Goal: Task Accomplishment & Management: Manage account settings

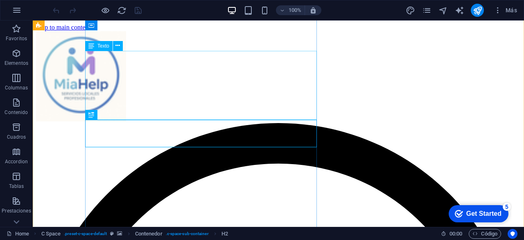
scroll to position [145, 0]
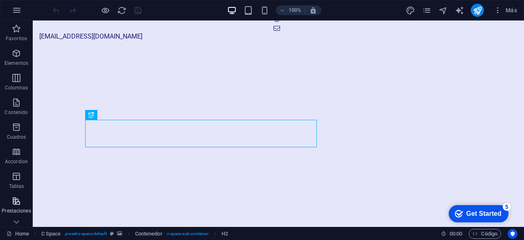
click at [14, 209] on p "Prestaciones" at bounding box center [16, 210] width 29 height 7
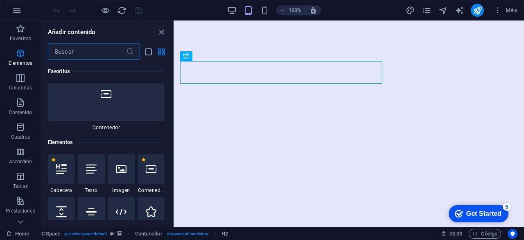
scroll to position [0, 0]
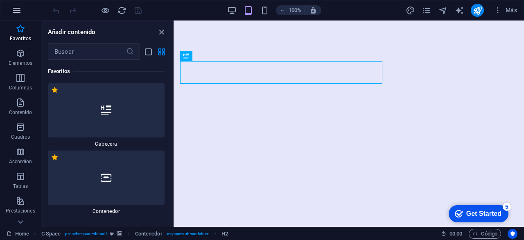
click at [17, 13] on icon "button" at bounding box center [17, 10] width 10 height 10
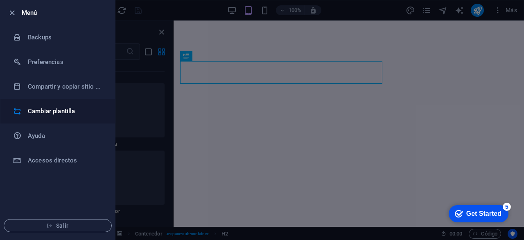
click at [60, 107] on h6 "Cambiar plantilla" at bounding box center [66, 111] width 76 height 10
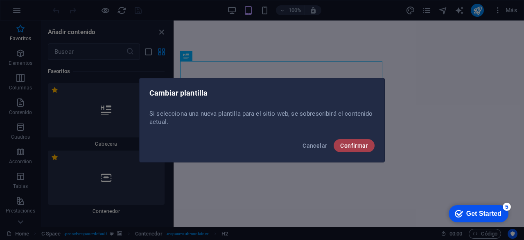
click at [365, 144] on span "Confirmar" at bounding box center [354, 145] width 28 height 7
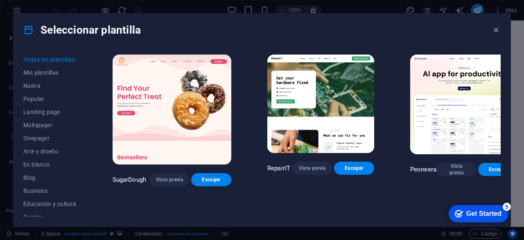
click at [227, 40] on div "Seleccionar plantilla" at bounding box center [262, 30] width 497 height 33
click at [343, 27] on div "Seleccionar plantilla" at bounding box center [262, 30] width 497 height 33
click at [502, 61] on div "Todas las plantillas Mis plantillas Nueva Popular Landing page Multipager Onepa…" at bounding box center [262, 136] width 497 height 180
click at [414, 40] on div "Seleccionar plantilla" at bounding box center [262, 30] width 497 height 33
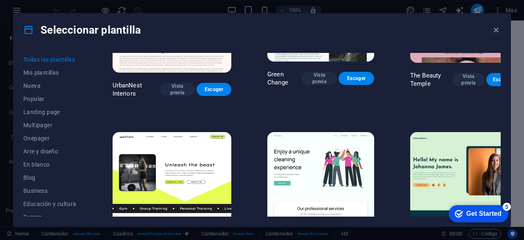
scroll to position [935, 0]
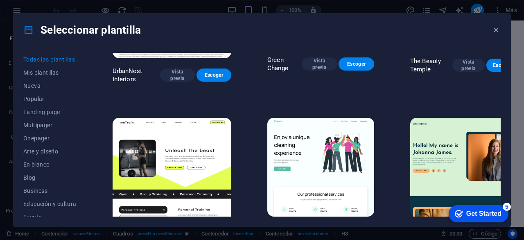
drag, startPoint x: 501, startPoint y: 75, endPoint x: 501, endPoint y: 59, distance: 15.2
click at [501, 59] on div "Todas las plantillas Mis plantillas Nueva Popular Landing page Multipager Onepa…" at bounding box center [262, 136] width 497 height 180
drag, startPoint x: 501, startPoint y: 74, endPoint x: 502, endPoint y: 65, distance: 9.4
click at [502, 65] on div "Todas las plantillas Mis plantillas Nueva Popular Landing page Multipager Onepa…" at bounding box center [262, 136] width 497 height 180
drag, startPoint x: 501, startPoint y: 75, endPoint x: 501, endPoint y: 61, distance: 13.9
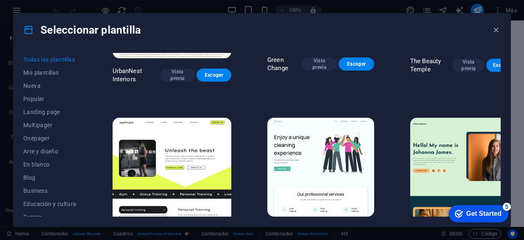
click at [501, 61] on div "Todas las plantillas Mis plantillas Nueva Popular Landing page Multipager Onepa…" at bounding box center [262, 136] width 497 height 180
drag, startPoint x: 501, startPoint y: 75, endPoint x: 502, endPoint y: 59, distance: 15.2
click at [502, 59] on div "Todas las plantillas Mis plantillas Nueva Popular Landing page Multipager Onepa…" at bounding box center [262, 136] width 497 height 180
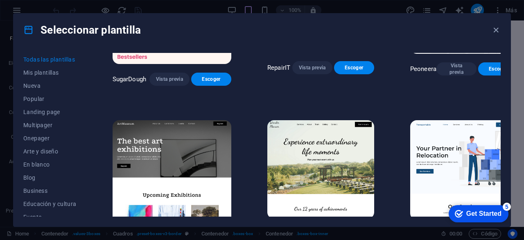
scroll to position [129, 0]
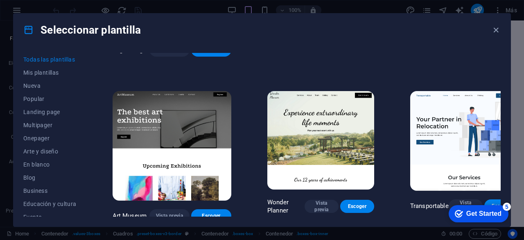
click at [491, 202] on span "Escoger" at bounding box center [501, 205] width 21 height 7
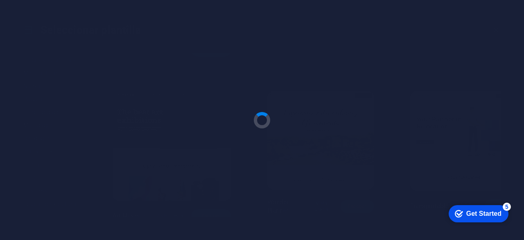
click at [492, 125] on div at bounding box center [262, 120] width 524 height 240
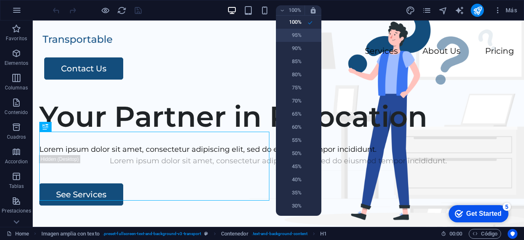
click at [0, 0] on h6 "95%" at bounding box center [0, 0] width 0 height 0
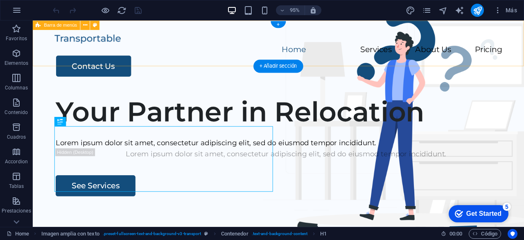
click at [524, 37] on div "Home Services About Us Pricing Contact Us" at bounding box center [291, 56] width 517 height 72
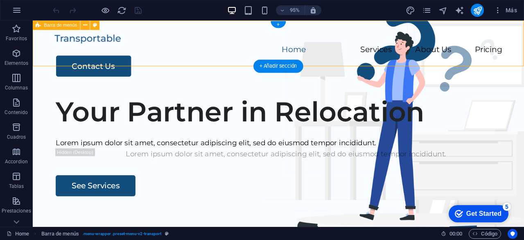
click at [524, 36] on div "Home Services About Us Pricing Contact Us" at bounding box center [291, 56] width 517 height 72
drag, startPoint x: 550, startPoint y: 25, endPoint x: 549, endPoint y: 53, distance: 27.9
click at [524, 53] on div "Home Services About Us Pricing Contact Us" at bounding box center [291, 56] width 517 height 72
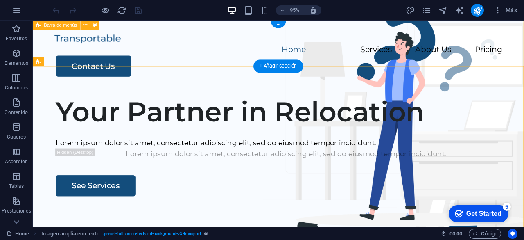
click at [137, 50] on div "Home Services About Us Pricing Contact Us" at bounding box center [291, 56] width 517 height 72
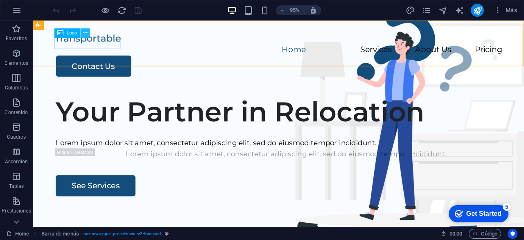
click at [88, 34] on button at bounding box center [85, 32] width 9 height 9
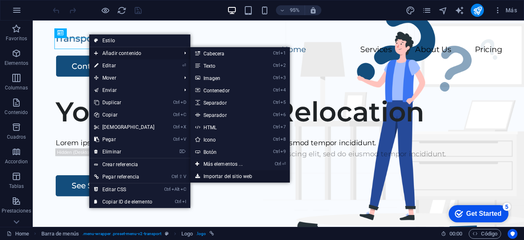
click at [218, 172] on link "Importar del sitio web" at bounding box center [241, 176] width 100 height 12
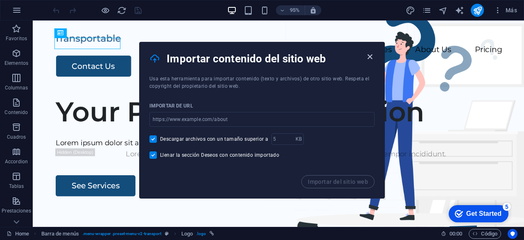
click at [371, 54] on icon "button" at bounding box center [369, 56] width 9 height 9
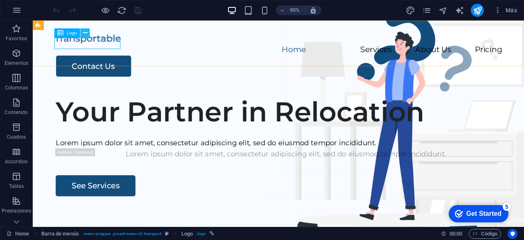
click at [85, 33] on icon at bounding box center [85, 33] width 4 height 8
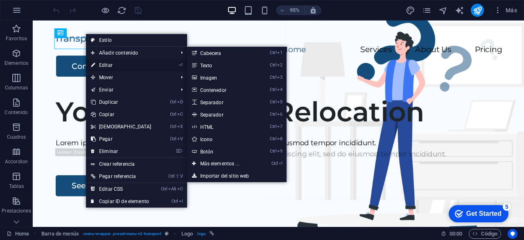
click at [96, 63] on link "⏎ Editar" at bounding box center [121, 65] width 70 height 12
select select "px"
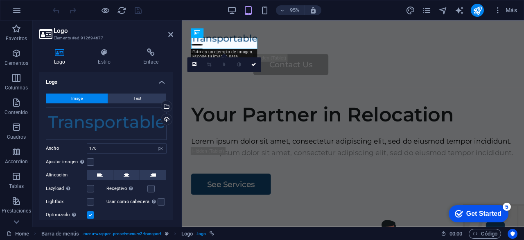
drag, startPoint x: 173, startPoint y: 147, endPoint x: 170, endPoint y: 221, distance: 73.8
click at [170, 221] on div "Logo Estilo Enlace Logo Image Text Arrastra archivos aquí, haz clic para escoge…" at bounding box center [106, 134] width 147 height 185
click at [108, 61] on h4 "Estilo" at bounding box center [105, 56] width 45 height 17
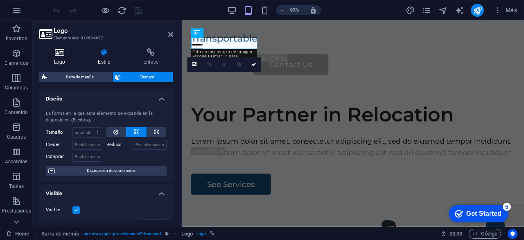
click at [57, 57] on h4 "Logo" at bounding box center [61, 56] width 44 height 17
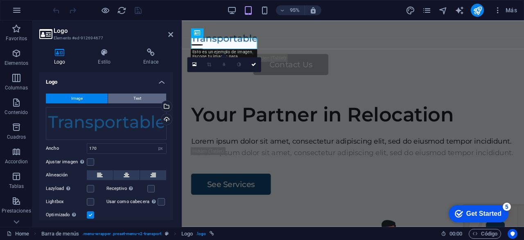
click at [121, 95] on button "Text" at bounding box center [137, 98] width 58 height 10
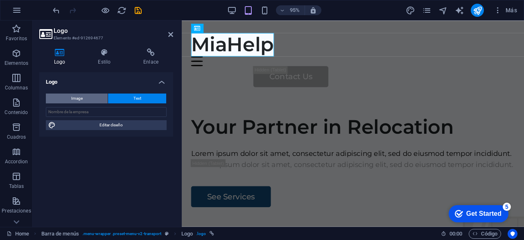
click at [88, 97] on button "Image" at bounding box center [77, 98] width 62 height 10
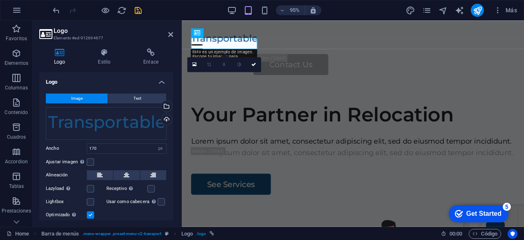
drag, startPoint x: 88, startPoint y: 97, endPoint x: 86, endPoint y: 100, distance: 4.2
click at [86, 100] on button "Image" at bounding box center [77, 98] width 62 height 10
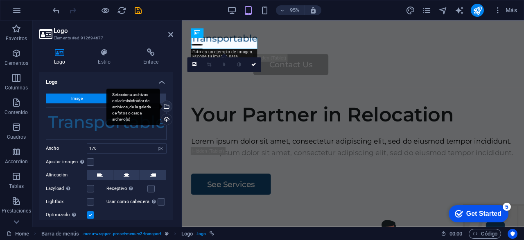
click at [160, 104] on div "Selecciona archivos del administrador de archivos, de la galería de fotos o car…" at bounding box center [133, 106] width 53 height 37
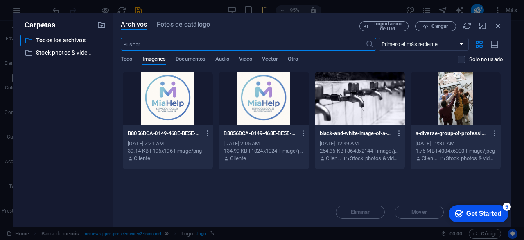
click at [179, 100] on div at bounding box center [168, 98] width 90 height 53
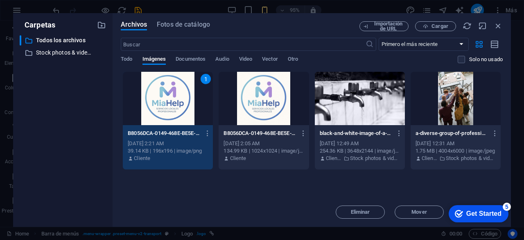
click at [179, 100] on div "1" at bounding box center [168, 98] width 90 height 53
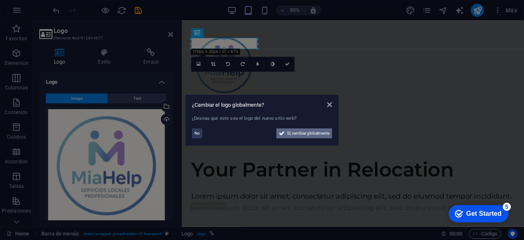
click at [290, 134] on span "Sí, cambiar globalmente" at bounding box center [308, 133] width 43 height 10
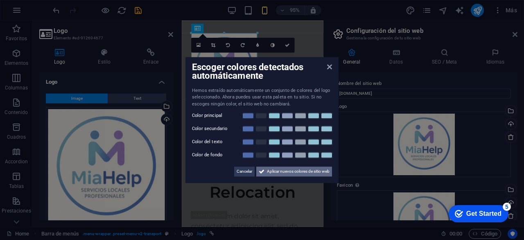
click at [281, 170] on span "Aplicar nuevos colores de sitio web" at bounding box center [298, 171] width 63 height 10
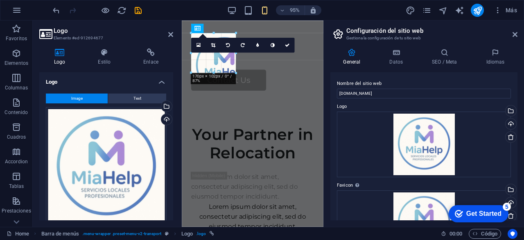
drag, startPoint x: 255, startPoint y: 98, endPoint x: 227, endPoint y: 57, distance: 50.3
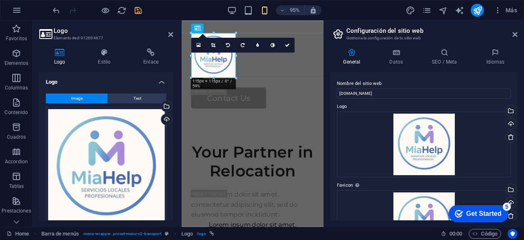
drag, startPoint x: 518, startPoint y: 94, endPoint x: 519, endPoint y: 202, distance: 107.8
click at [519, 202] on div "General Datos SEO / Meta Idiomas Nombre del sitio web [DOMAIN_NAME] Logo Arrast…" at bounding box center [424, 134] width 200 height 185
drag, startPoint x: 519, startPoint y: 85, endPoint x: 521, endPoint y: 129, distance: 44.3
click at [521, 129] on div "General Datos SEO / Meta Idiomas Nombre del sitio web [DOMAIN_NAME] Logo Arrast…" at bounding box center [424, 134] width 200 height 185
drag, startPoint x: 518, startPoint y: 81, endPoint x: 519, endPoint y: 167, distance: 86.0
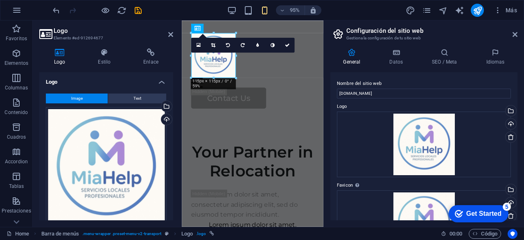
click at [519, 167] on div "General Datos SEO / Meta Idiomas Nombre del sitio web [DOMAIN_NAME] Logo Arrast…" at bounding box center [424, 134] width 200 height 185
drag, startPoint x: 960, startPoint y: 292, endPoint x: 512, endPoint y: 216, distance: 455.0
drag, startPoint x: 519, startPoint y: 111, endPoint x: 515, endPoint y: 168, distance: 57.1
click at [515, 168] on div "General Datos SEO / Meta Idiomas Nombre del sitio web [DOMAIN_NAME] Logo Arrast…" at bounding box center [424, 134] width 200 height 185
click at [470, 175] on div "Arrastra archivos aquí, haz clic para escoger archivos o selecciona archivos de…" at bounding box center [424, 144] width 174 height 66
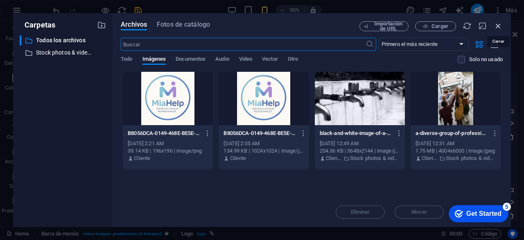
click at [498, 26] on icon "button" at bounding box center [498, 25] width 9 height 9
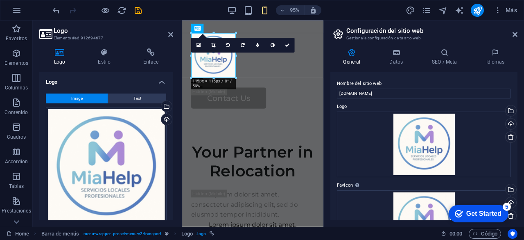
drag, startPoint x: 518, startPoint y: 122, endPoint x: 518, endPoint y: 160, distance: 37.3
click at [518, 160] on div "General Datos SEO / Meta Idiomas Nombre del sitio web [DOMAIN_NAME] Logo Arrast…" at bounding box center [424, 134] width 200 height 185
click at [516, 38] on link at bounding box center [515, 34] width 5 height 7
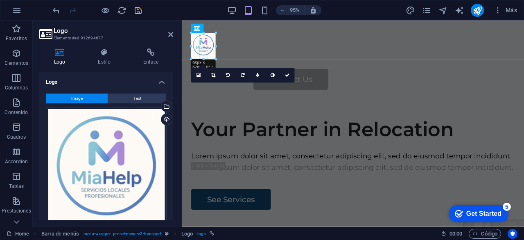
drag, startPoint x: 254, startPoint y: 95, endPoint x: 213, endPoint y: 43, distance: 66.2
type input "63"
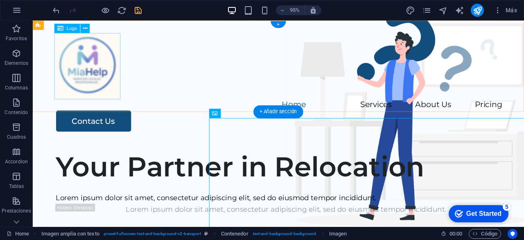
click at [80, 72] on div at bounding box center [292, 69] width 472 height 70
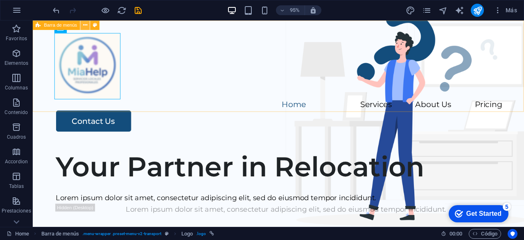
click at [86, 26] on icon at bounding box center [85, 25] width 4 height 8
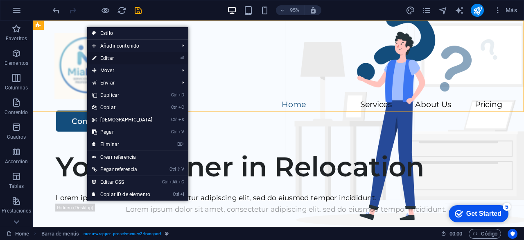
click at [133, 57] on link "⏎ Editar" at bounding box center [122, 58] width 70 height 12
select select "header"
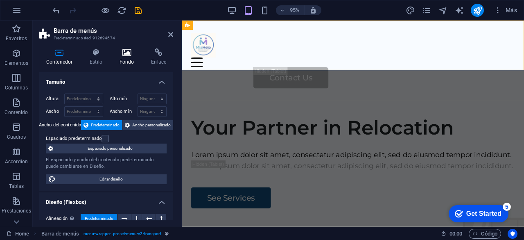
click at [125, 57] on h4 "Fondo" at bounding box center [129, 56] width 32 height 17
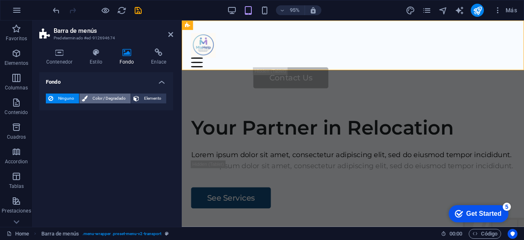
click at [111, 96] on span "Color / Degradado" at bounding box center [109, 98] width 38 height 10
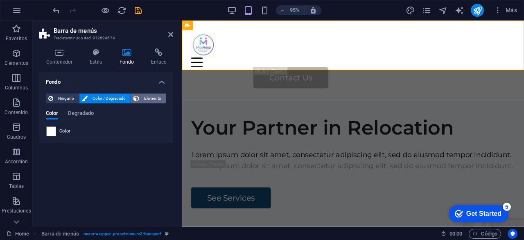
click at [161, 98] on span "Elemento" at bounding box center [153, 98] width 22 height 10
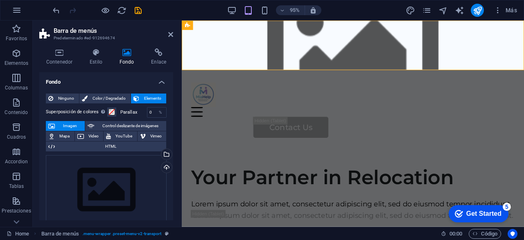
drag, startPoint x: 173, startPoint y: 106, endPoint x: 165, endPoint y: 197, distance: 92.1
click at [165, 197] on div "Fondo Ninguno Color / Degradado Elemento Estirar fondo a ancho completo Superpo…" at bounding box center [106, 146] width 134 height 148
click at [101, 58] on h4 "Estilo" at bounding box center [98, 56] width 30 height 17
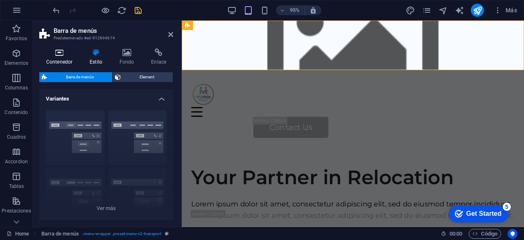
click at [68, 55] on icon at bounding box center [59, 52] width 40 height 8
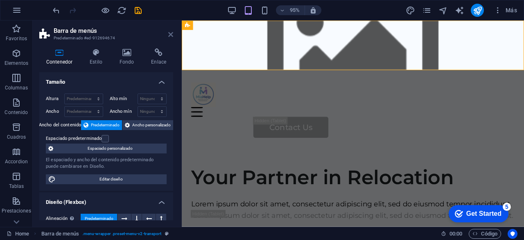
click at [172, 35] on icon at bounding box center [170, 34] width 5 height 7
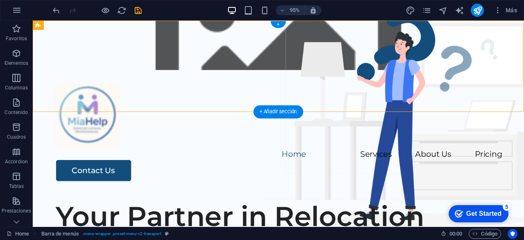
click at [168, 47] on figure at bounding box center [291, 46] width 517 height 52
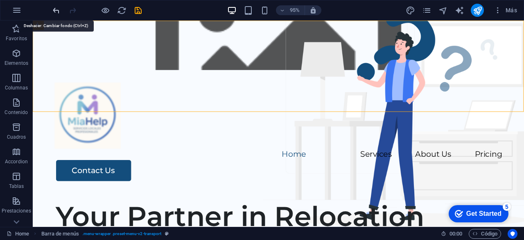
click at [0, 0] on icon "undo" at bounding box center [0, 0] width 0 height 0
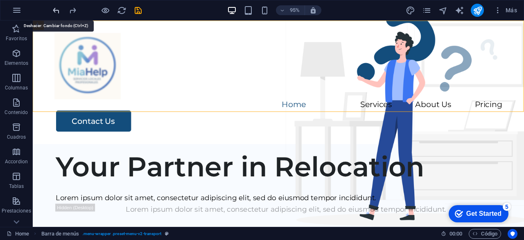
click at [0, 0] on icon "undo" at bounding box center [0, 0] width 0 height 0
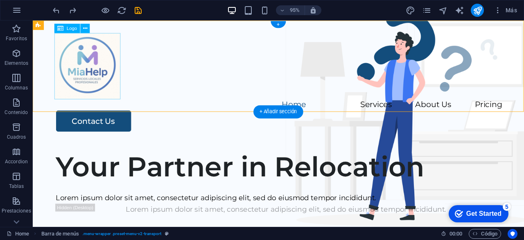
click at [111, 84] on div at bounding box center [292, 69] width 472 height 70
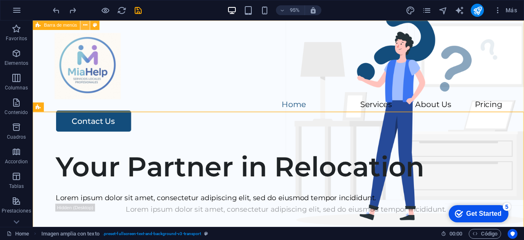
click at [86, 25] on icon at bounding box center [85, 25] width 4 height 8
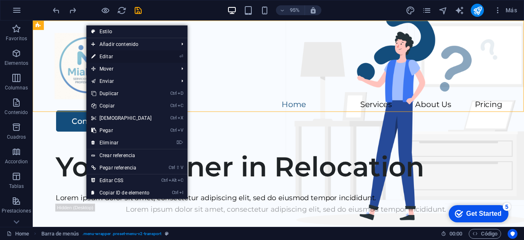
click at [97, 54] on link "⏎ Editar" at bounding box center [121, 56] width 70 height 12
select select "header"
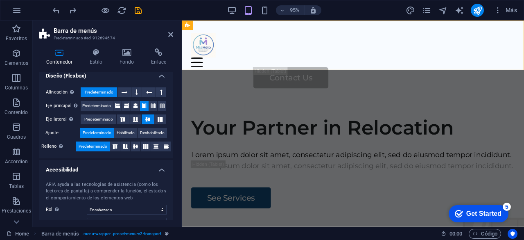
scroll to position [126, 0]
click at [124, 128] on span "Habilitado" at bounding box center [126, 133] width 18 height 10
drag, startPoint x: 173, startPoint y: 167, endPoint x: 179, endPoint y: 113, distance: 53.6
click at [179, 113] on div "Contenedor Estilo Fondo Enlace Tamaño Altura Predeterminado px rem % vh vw Alto…" at bounding box center [106, 134] width 147 height 185
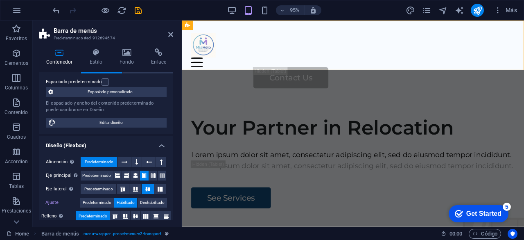
scroll to position [0, 0]
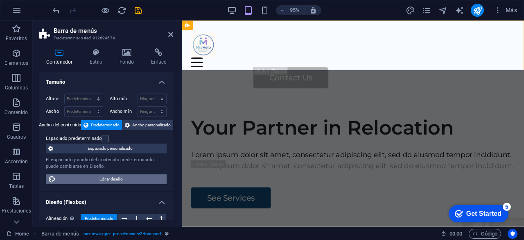
click at [110, 179] on span "Editar diseño" at bounding box center [111, 179] width 106 height 10
select select "rem"
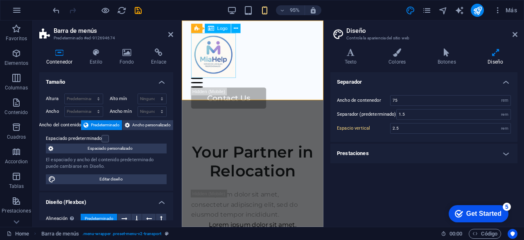
click at [215, 59] on div at bounding box center [256, 57] width 129 height 47
select select "px"
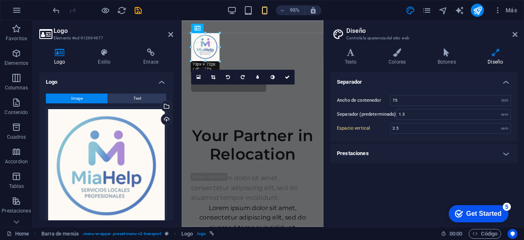
drag, startPoint x: 236, startPoint y: 78, endPoint x: 218, endPoint y: 50, distance: 33.7
type input "72"
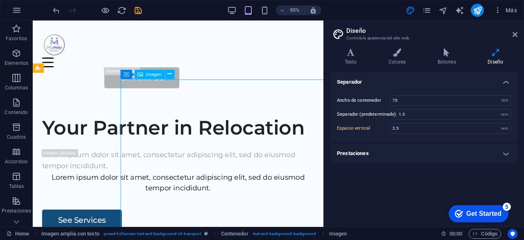
type input "5"
click at [517, 36] on icon at bounding box center [515, 34] width 5 height 7
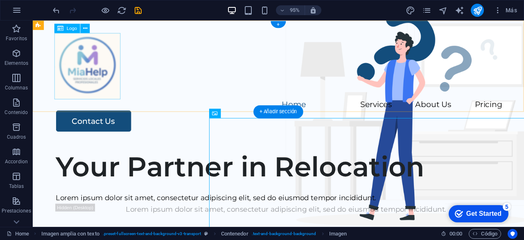
click at [97, 72] on div at bounding box center [292, 69] width 472 height 70
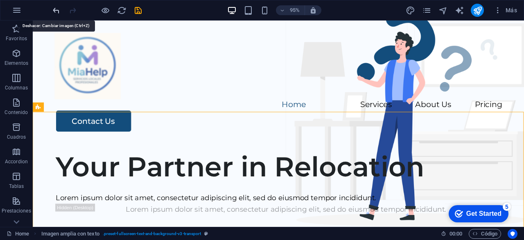
click at [0, 0] on icon "undo" at bounding box center [0, 0] width 0 height 0
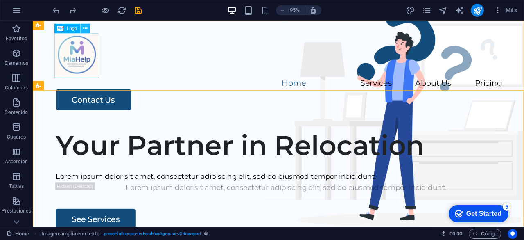
click at [85, 28] on icon at bounding box center [85, 28] width 4 height 8
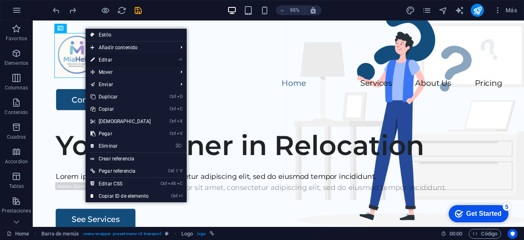
click at [100, 59] on link "⏎ Editar" at bounding box center [121, 60] width 70 height 12
select select "px"
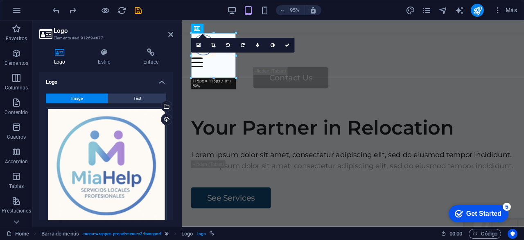
type input "63"
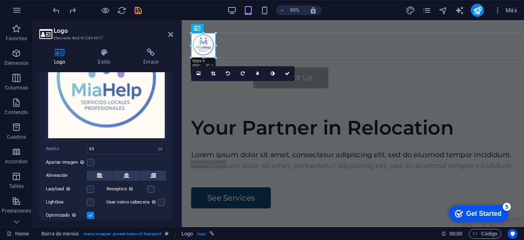
scroll to position [111, 0]
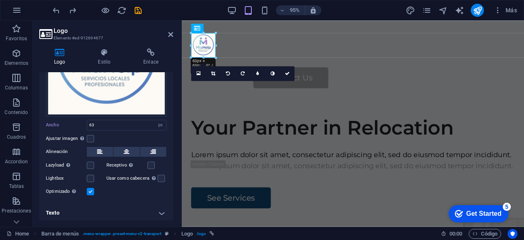
click at [90, 189] on label at bounding box center [90, 191] width 7 height 7
click at [0, 0] on input "Optimizado Las imágenes se comprimen para así mejorar la velocidad de las págin…" at bounding box center [0, 0] width 0 height 0
click at [91, 179] on label at bounding box center [90, 178] width 7 height 7
click at [0, 0] on input "Lightbox" at bounding box center [0, 0] width 0 height 0
click at [92, 165] on label at bounding box center [90, 164] width 7 height 7
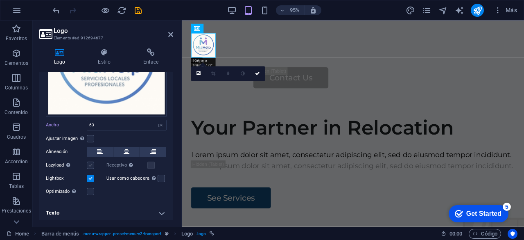
click at [0, 0] on input "Lazyload La carga de imágenes tras la carga de la página mejora la velocidad de…" at bounding box center [0, 0] width 0 height 0
click at [92, 137] on label at bounding box center [90, 138] width 7 height 7
click at [0, 0] on input "Ajustar imagen Ajustar imagen automáticamente a un ancho y alto fijo" at bounding box center [0, 0] width 0 height 0
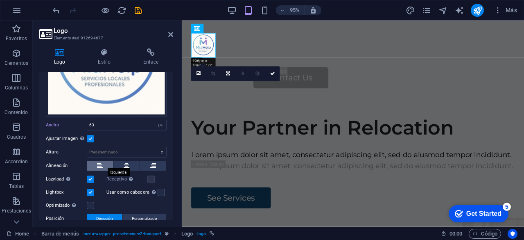
click at [100, 164] on icon at bounding box center [100, 166] width 6 height 10
drag, startPoint x: 174, startPoint y: 177, endPoint x: 175, endPoint y: 198, distance: 21.3
click at [175, 198] on div "Logo Estilo Enlace Logo Image Text Arrastra archivos aquí, haz clic para escoge…" at bounding box center [106, 134] width 147 height 185
drag, startPoint x: 174, startPoint y: 191, endPoint x: 174, endPoint y: 228, distance: 37.7
click at [174, 227] on section "Favoritos Elementos Columnas Contenido [PERSON_NAME] Accordion Tablas Prestacio…" at bounding box center [262, 123] width 524 height 206
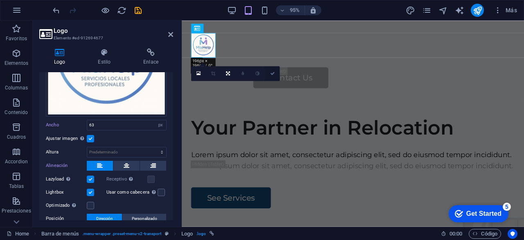
click at [276, 74] on link at bounding box center [272, 73] width 15 height 15
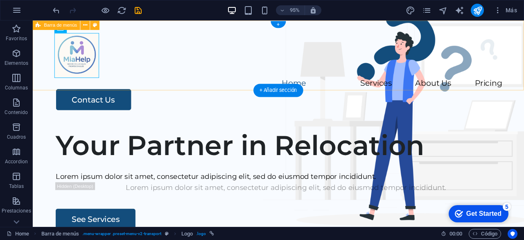
click at [168, 86] on div "Home Services About Us Pricing Contact Us" at bounding box center [291, 73] width 517 height 107
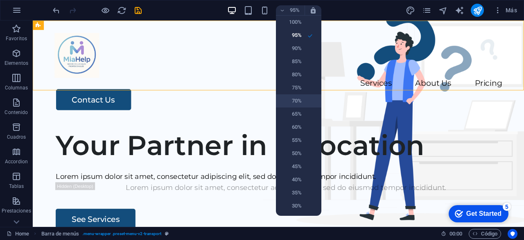
click at [288, 103] on h6 "70%" at bounding box center [291, 101] width 21 height 10
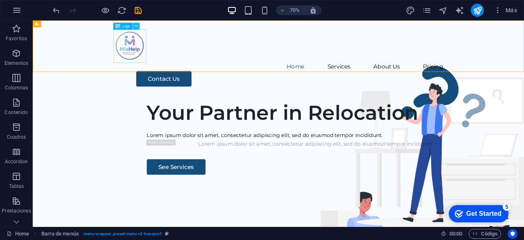
click at [136, 26] on icon at bounding box center [136, 26] width 3 height 6
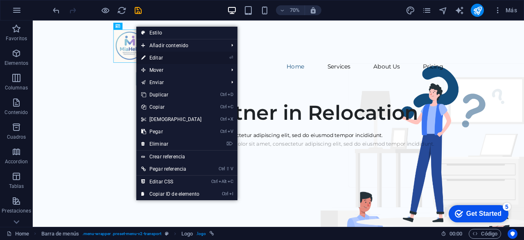
click at [152, 58] on link "⏎ Editar" at bounding box center [171, 58] width 70 height 12
select select "px"
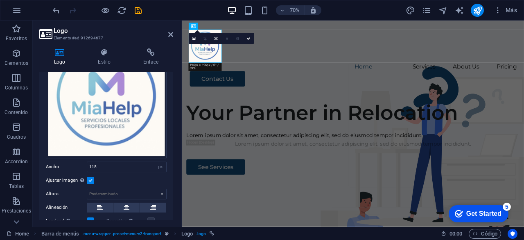
scroll to position [134, 0]
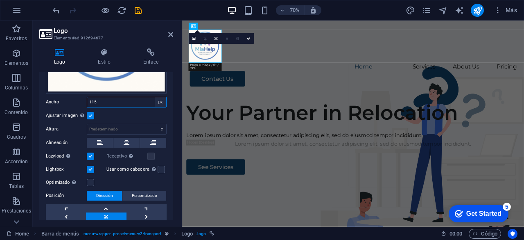
click at [160, 102] on select "Predeterminado automático px rem % em vh vw" at bounding box center [160, 102] width 11 height 10
click at [125, 101] on input "115" at bounding box center [126, 102] width 79 height 10
type input "100"
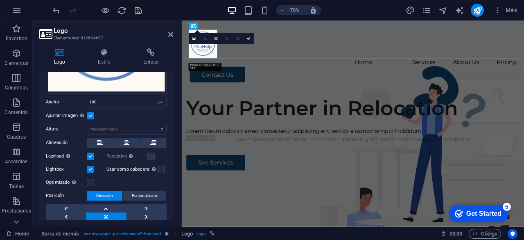
click at [119, 111] on div "Ajustar imagen Ajustar imagen automáticamente a un ancho y alto fijo" at bounding box center [106, 116] width 121 height 10
click at [89, 113] on label at bounding box center [90, 115] width 7 height 7
click at [0, 0] on input "Ajustar imagen Ajustar imagen automáticamente a un ancho y alto fijo" at bounding box center [0, 0] width 0 height 0
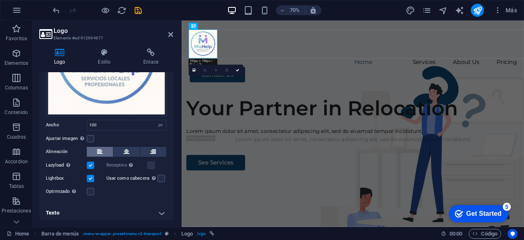
click at [106, 147] on button at bounding box center [100, 152] width 26 height 10
click at [159, 175] on label at bounding box center [161, 178] width 7 height 7
click at [0, 0] on input "Usar como cabecera La imagen se ajustará en una etiqueta de cabecera H1. Result…" at bounding box center [0, 0] width 0 height 0
click at [163, 207] on h4 "Texto" at bounding box center [106, 213] width 134 height 20
drag, startPoint x: 173, startPoint y: 164, endPoint x: 175, endPoint y: 200, distance: 36.1
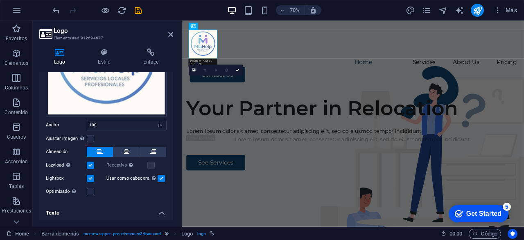
click at [175, 200] on div "Logo Estilo Enlace Logo Image Text Arrastra archivos aquí, haz clic para escoge…" at bounding box center [106, 134] width 147 height 185
drag, startPoint x: 174, startPoint y: 185, endPoint x: 172, endPoint y: 214, distance: 29.5
click at [172, 214] on div "Logo Estilo Enlace Logo Image Text Arrastra archivos aquí, haz clic para escoge…" at bounding box center [106, 134] width 147 height 185
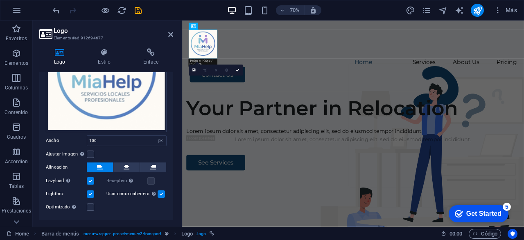
scroll to position [0, 0]
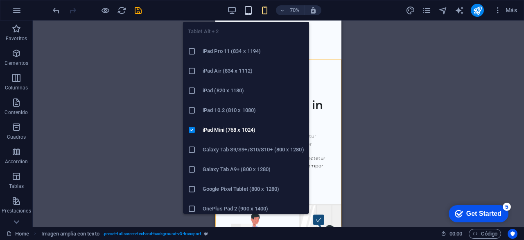
click at [244, 8] on icon "button" at bounding box center [248, 10] width 9 height 9
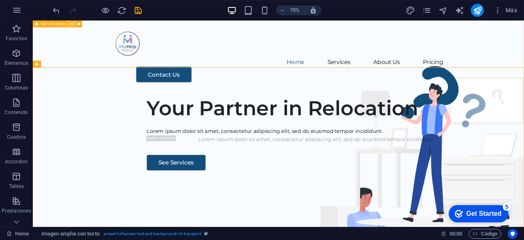
click at [73, 23] on button at bounding box center [71, 23] width 7 height 7
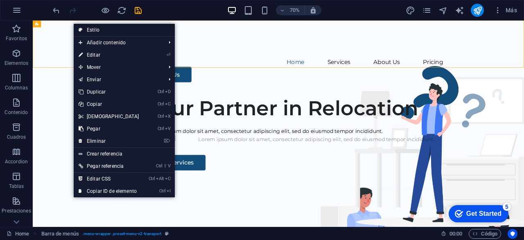
click at [113, 29] on link "Estilo" at bounding box center [124, 30] width 101 height 12
select select "rem"
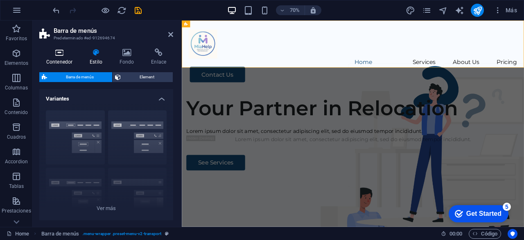
click at [63, 59] on h4 "Contenedor" at bounding box center [60, 56] width 43 height 17
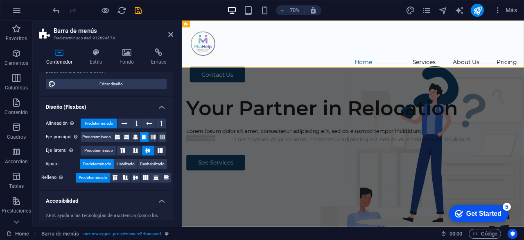
scroll to position [98, 0]
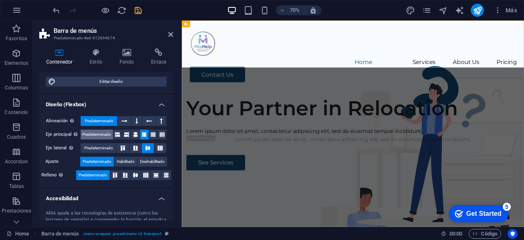
click at [98, 129] on span "Predeterminado" at bounding box center [96, 134] width 29 height 10
click at [95, 147] on span "Predeterminado" at bounding box center [98, 148] width 29 height 10
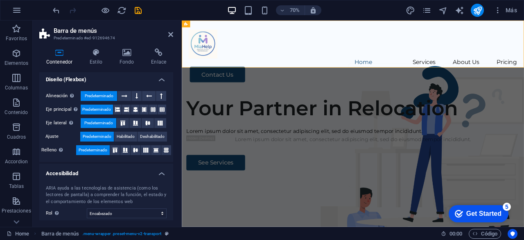
scroll to position [179, 0]
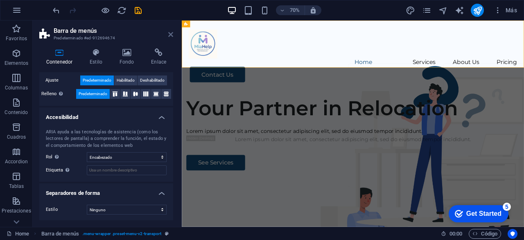
click at [171, 34] on icon at bounding box center [170, 34] width 5 height 7
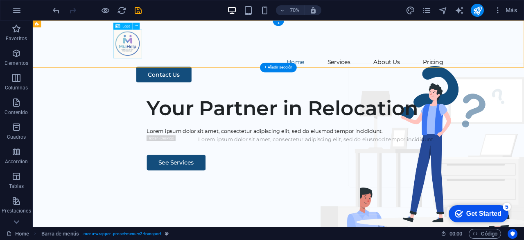
click at [173, 56] on div at bounding box center [384, 54] width 472 height 41
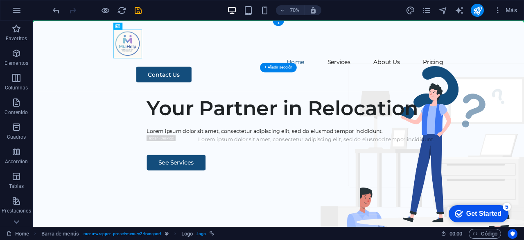
drag, startPoint x: 168, startPoint y: 39, endPoint x: 89, endPoint y: 48, distance: 79.1
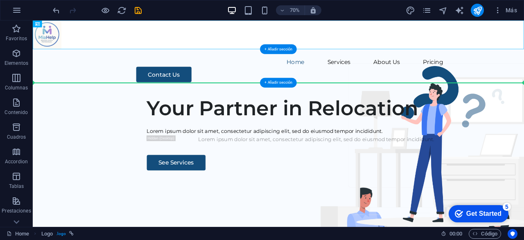
drag, startPoint x: 64, startPoint y: 43, endPoint x: 70, endPoint y: 90, distance: 47.6
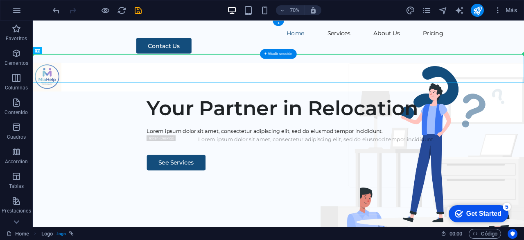
drag, startPoint x: 64, startPoint y: 93, endPoint x: 72, endPoint y: 45, distance: 48.3
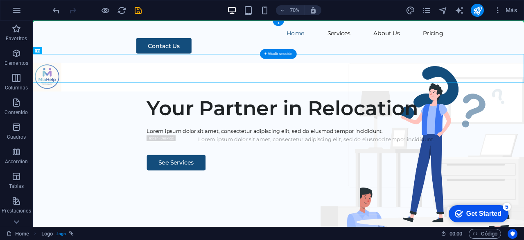
drag, startPoint x: 44, startPoint y: 84, endPoint x: 49, endPoint y: 44, distance: 40.4
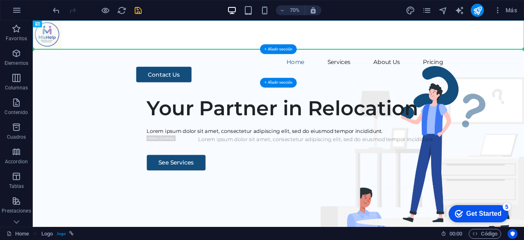
drag, startPoint x: 50, startPoint y: 44, endPoint x: 57, endPoint y: 75, distance: 32.3
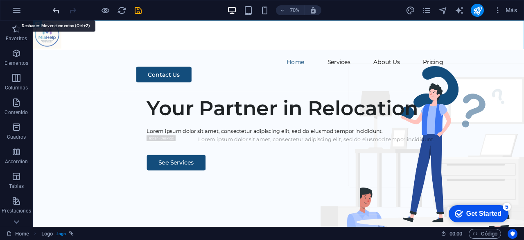
click at [0, 0] on icon "undo" at bounding box center [0, 0] width 0 height 0
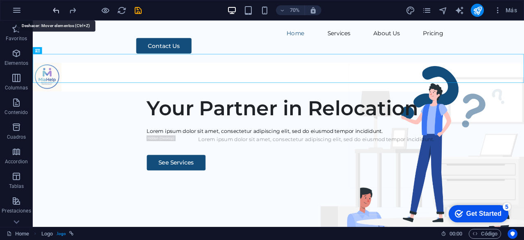
click at [0, 0] on icon "undo" at bounding box center [0, 0] width 0 height 0
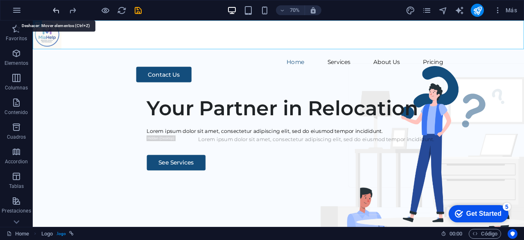
click at [0, 0] on icon "undo" at bounding box center [0, 0] width 0 height 0
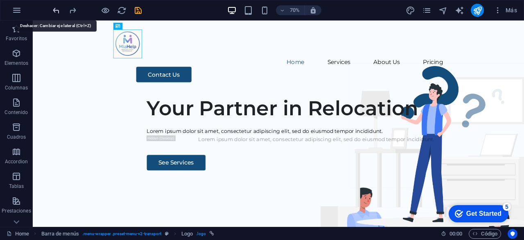
click at [0, 0] on icon "undo" at bounding box center [0, 0] width 0 height 0
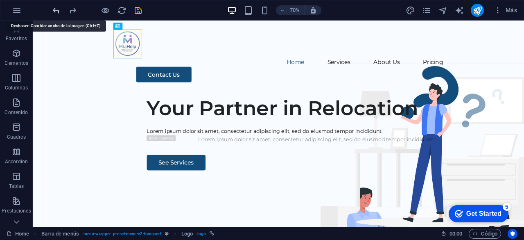
click at [0, 0] on icon "undo" at bounding box center [0, 0] width 0 height 0
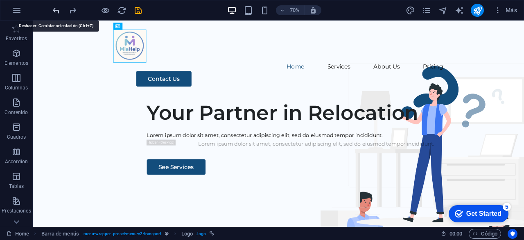
click at [0, 0] on icon "undo" at bounding box center [0, 0] width 0 height 0
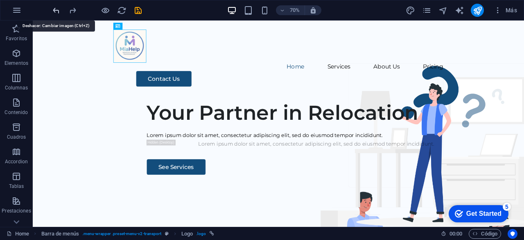
click at [0, 0] on icon "undo" at bounding box center [0, 0] width 0 height 0
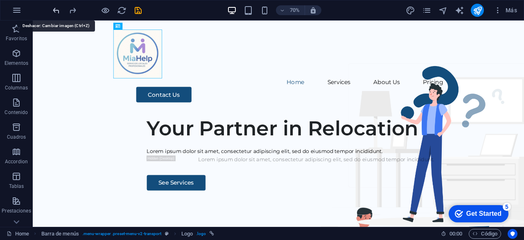
click at [0, 0] on icon "undo" at bounding box center [0, 0] width 0 height 0
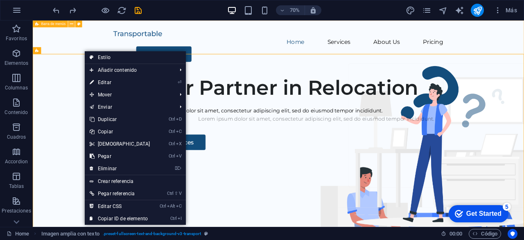
click at [72, 25] on icon at bounding box center [71, 24] width 3 height 6
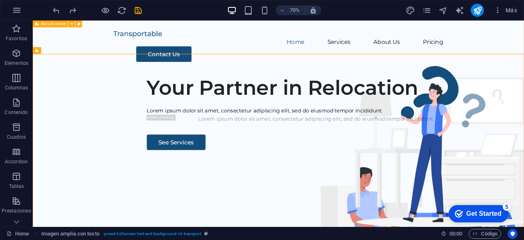
click at [37, 23] on icon at bounding box center [37, 23] width 4 height 7
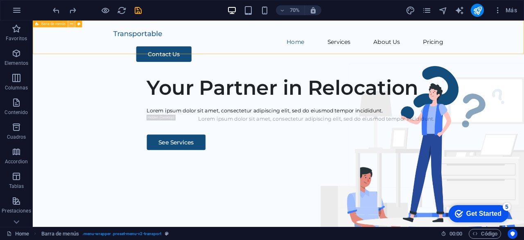
click at [73, 25] on icon at bounding box center [71, 24] width 3 height 6
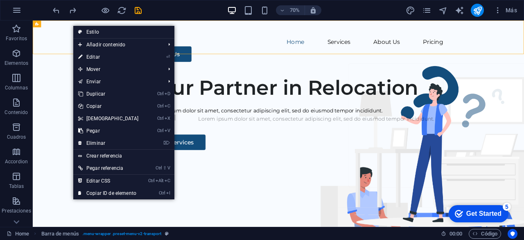
click at [79, 20] on iframe at bounding box center [279, 123] width 492 height 206
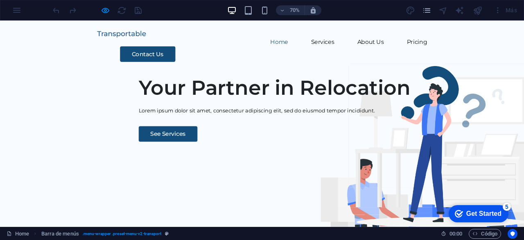
click at [352, 134] on h1 "Your Partner in Relocation" at bounding box center [440, 116] width 485 height 34
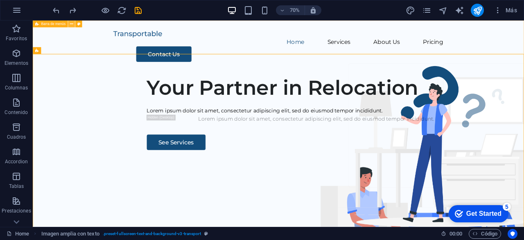
click at [71, 23] on icon at bounding box center [71, 24] width 3 height 6
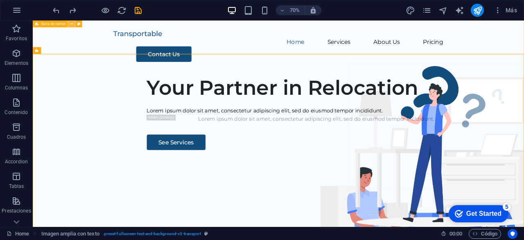
click at [72, 24] on icon at bounding box center [71, 24] width 3 height 6
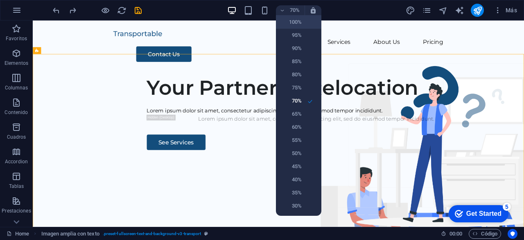
click at [298, 22] on h6 "100%" at bounding box center [291, 22] width 21 height 10
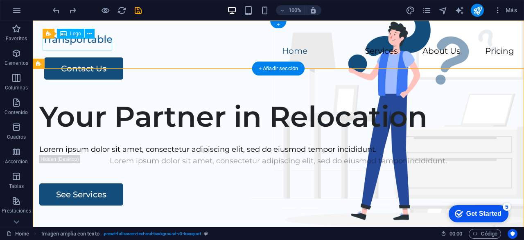
click at [93, 42] on div at bounding box center [279, 40] width 472 height 12
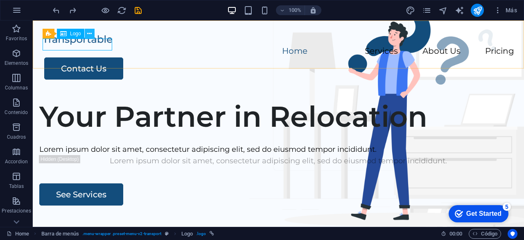
click at [88, 34] on icon at bounding box center [89, 33] width 5 height 9
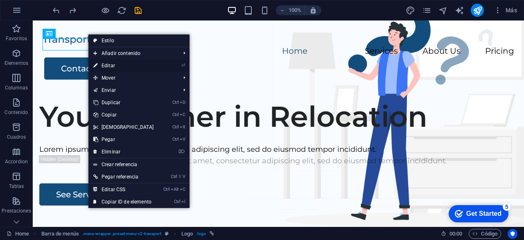
click at [120, 63] on link "⏎ Editar" at bounding box center [123, 65] width 70 height 12
select select "px"
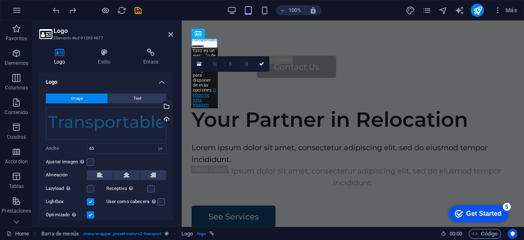
click at [200, 101] on link "O importe esta imagen" at bounding box center [204, 97] width 23 height 20
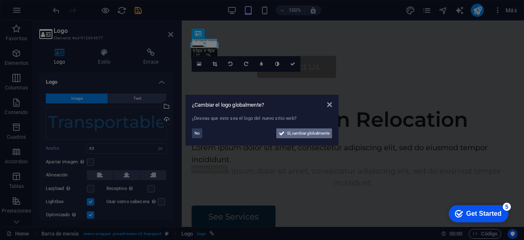
click at [284, 134] on button "Sí, cambiar globalmente" at bounding box center [305, 133] width 56 height 10
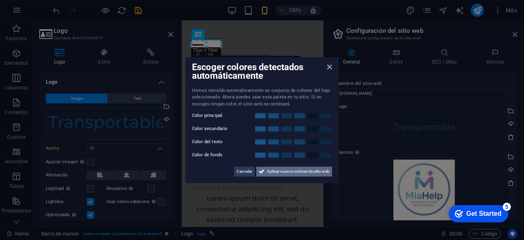
click at [267, 171] on span "Aplicar nuevos colores de sitio web" at bounding box center [298, 171] width 63 height 10
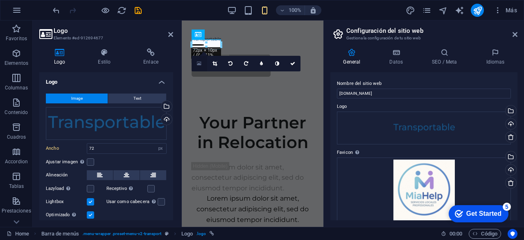
click at [199, 63] on icon at bounding box center [199, 64] width 5 height 6
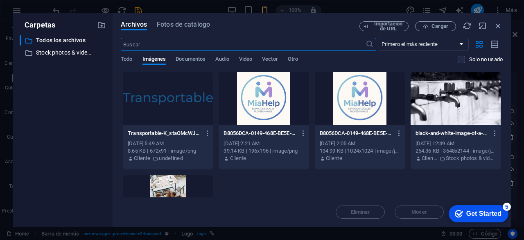
click at [261, 107] on div at bounding box center [264, 98] width 90 height 53
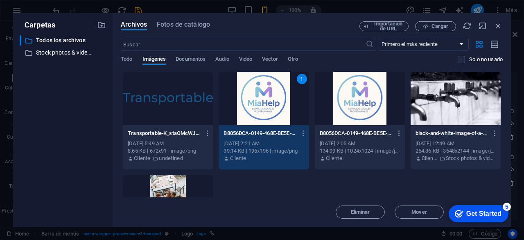
click at [276, 99] on div "1" at bounding box center [264, 98] width 90 height 53
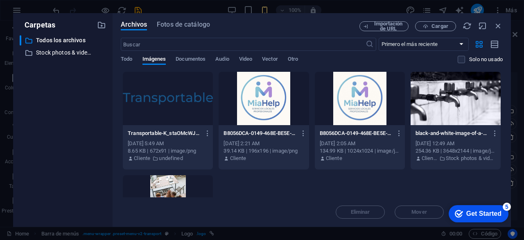
click at [276, 99] on div at bounding box center [264, 98] width 90 height 53
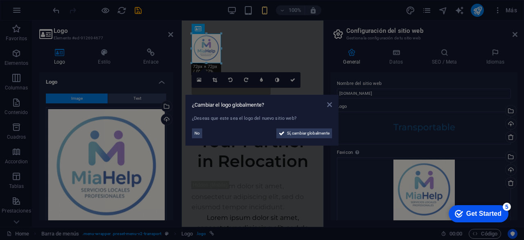
click at [329, 104] on icon at bounding box center [329, 104] width 5 height 7
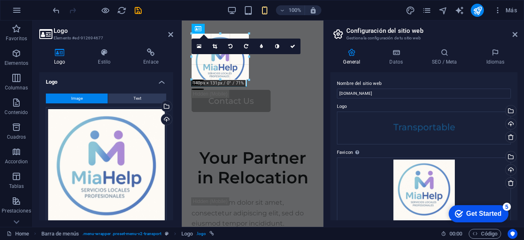
drag, startPoint x: 220, startPoint y: 64, endPoint x: 240, endPoint y: 64, distance: 19.7
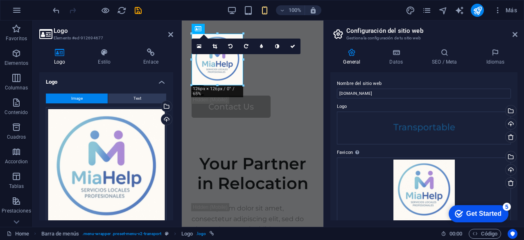
click at [518, 34] on aside "Configuración del sitio web Gestiona la configuración de tu sitio web General D…" at bounding box center [424, 123] width 201 height 206
click at [517, 36] on icon at bounding box center [515, 34] width 5 height 7
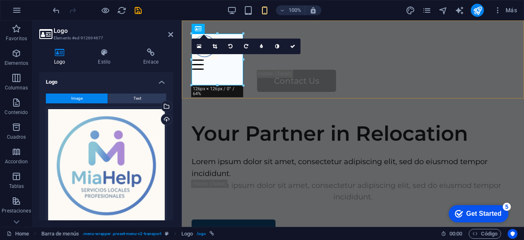
type input "63"
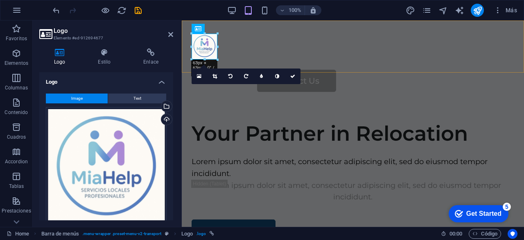
click at [408, 51] on div "Home Services About Us Pricing Contact Us" at bounding box center [353, 62] width 343 height 84
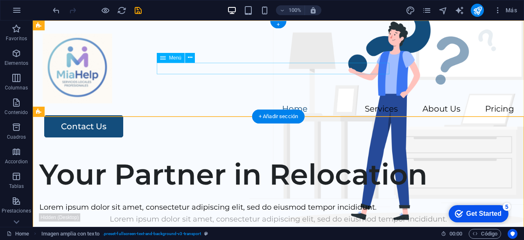
click at [177, 103] on nav "Home Services About Us Pricing" at bounding box center [279, 109] width 472 height 12
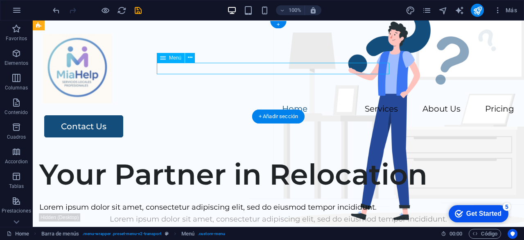
click at [177, 103] on nav "Home Services About Us Pricing" at bounding box center [279, 109] width 472 height 12
select select
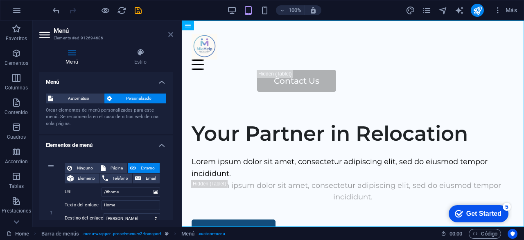
click at [172, 35] on icon at bounding box center [170, 34] width 5 height 7
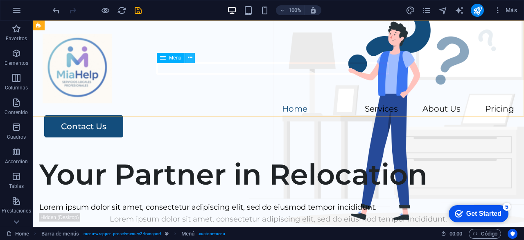
click at [190, 58] on icon at bounding box center [190, 57] width 5 height 9
click at [175, 56] on span "Menú" at bounding box center [175, 57] width 12 height 5
click at [191, 55] on icon at bounding box center [190, 57] width 5 height 9
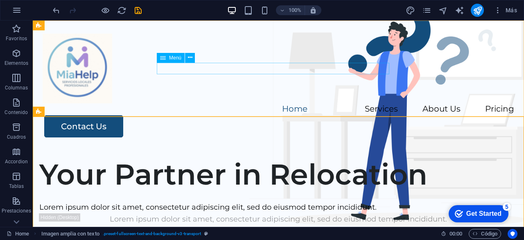
click at [173, 55] on span "Menú" at bounding box center [175, 57] width 12 height 5
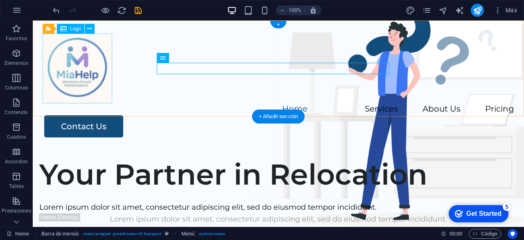
click at [91, 85] on div at bounding box center [279, 69] width 472 height 70
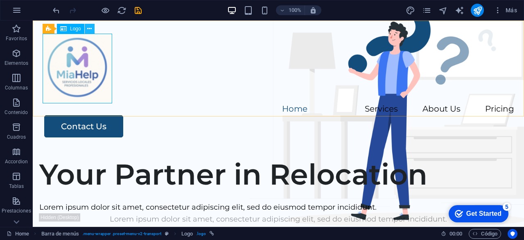
click at [91, 28] on icon at bounding box center [89, 29] width 5 height 9
click at [80, 64] on div at bounding box center [279, 69] width 472 height 70
click at [89, 26] on icon at bounding box center [89, 29] width 5 height 9
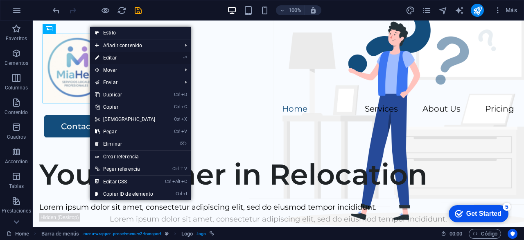
click at [105, 55] on link "⏎ Editar" at bounding box center [125, 58] width 70 height 12
select select "px"
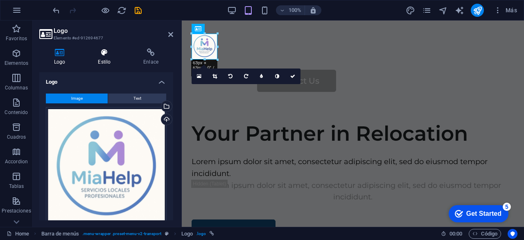
click at [119, 54] on icon at bounding box center [104, 52] width 42 height 8
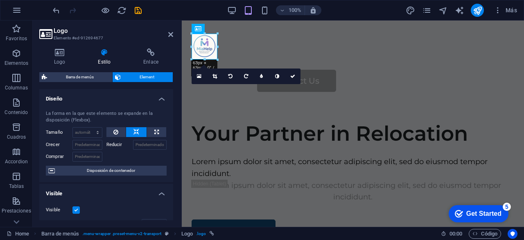
click at [159, 98] on h4 "Diseño" at bounding box center [106, 96] width 134 height 15
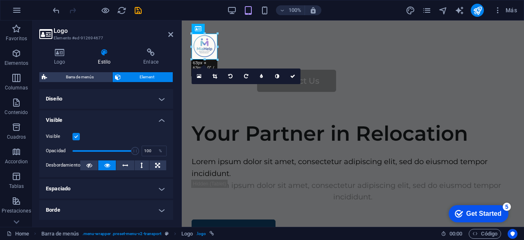
scroll to position [148, 0]
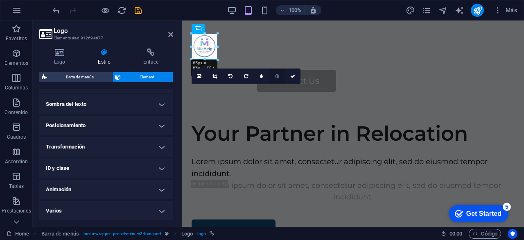
click at [277, 77] on icon at bounding box center [277, 76] width 4 height 5
click at [264, 78] on link at bounding box center [262, 76] width 16 height 16
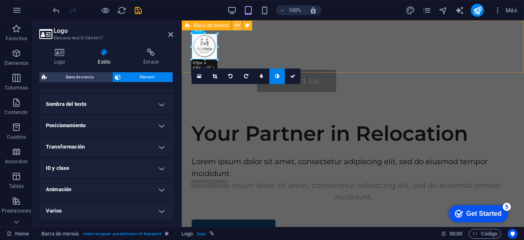
click at [238, 27] on icon at bounding box center [237, 25] width 5 height 9
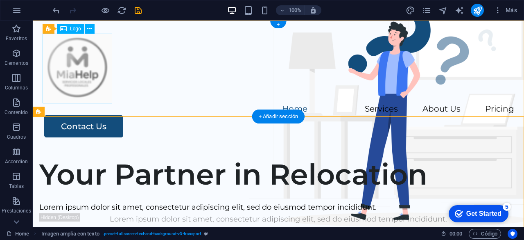
click at [95, 84] on div at bounding box center [279, 69] width 472 height 70
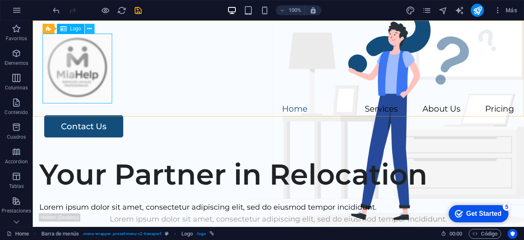
click at [90, 30] on icon at bounding box center [89, 29] width 5 height 9
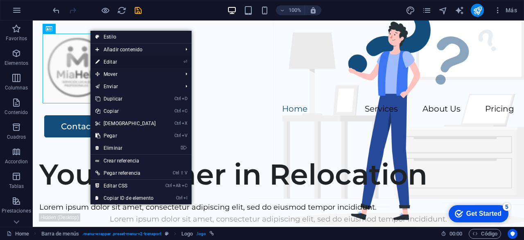
click at [109, 62] on link "⏎ Editar" at bounding box center [126, 62] width 70 height 12
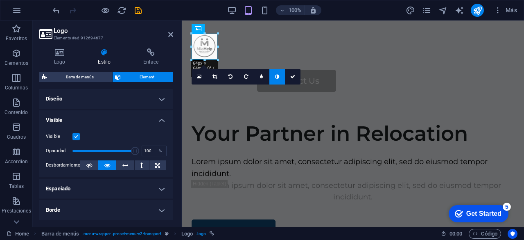
drag, startPoint x: 174, startPoint y: 109, endPoint x: 167, endPoint y: 170, distance: 61.0
click at [167, 170] on div "Logo Estilo Enlace Logo Image Text Arrastra archivos aquí, haz clic para escoge…" at bounding box center [106, 134] width 147 height 185
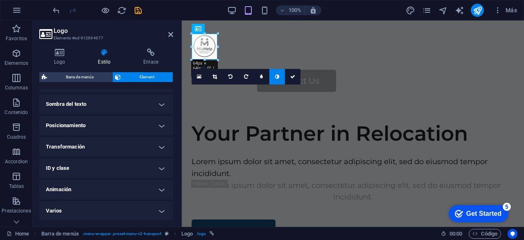
scroll to position [0, 0]
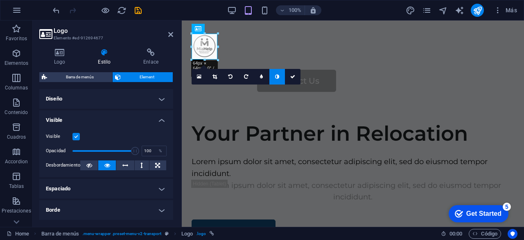
click at [280, 75] on link at bounding box center [278, 77] width 16 height 16
click at [208, 121] on div "Your Partner in Relocation" at bounding box center [353, 133] width 323 height 25
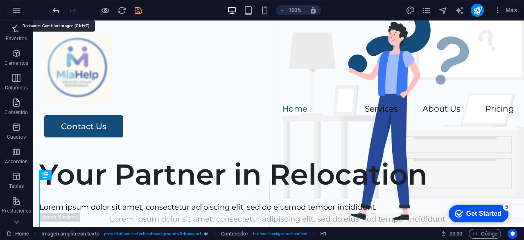
click at [0, 0] on icon "undo" at bounding box center [0, 0] width 0 height 0
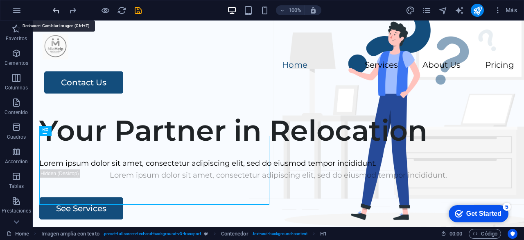
click at [0, 0] on icon "undo" at bounding box center [0, 0] width 0 height 0
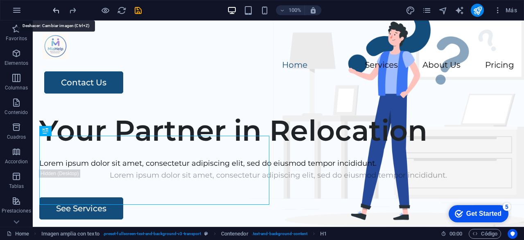
click at [0, 0] on icon "undo" at bounding box center [0, 0] width 0 height 0
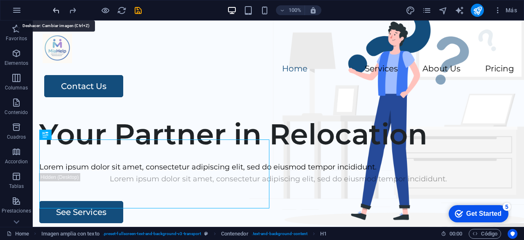
click at [0, 0] on icon "undo" at bounding box center [0, 0] width 0 height 0
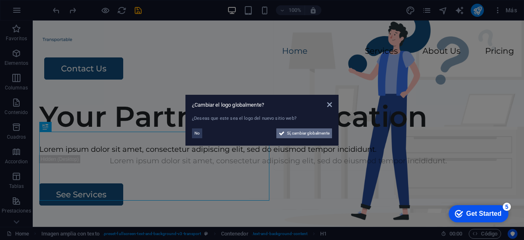
click at [295, 134] on span "Sí, cambiar globalmente" at bounding box center [308, 133] width 43 height 10
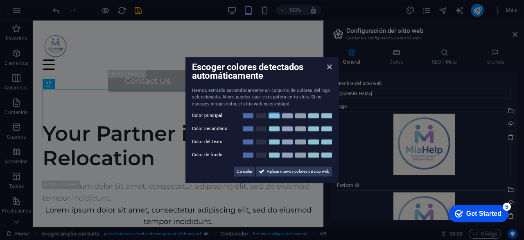
click at [274, 114] on link at bounding box center [274, 115] width 12 height 7
click at [276, 129] on link at bounding box center [274, 128] width 12 height 7
click at [277, 143] on link at bounding box center [274, 141] width 12 height 7
click at [277, 155] on link at bounding box center [274, 155] width 12 height 7
click at [276, 170] on span "Aplicar nuevos colores de sitio web" at bounding box center [298, 171] width 63 height 10
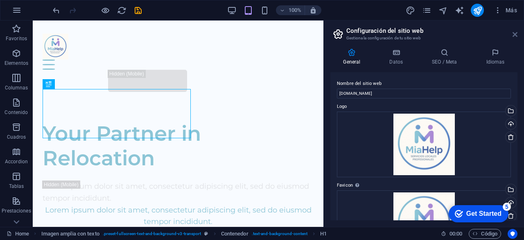
click at [516, 34] on icon at bounding box center [515, 34] width 5 height 7
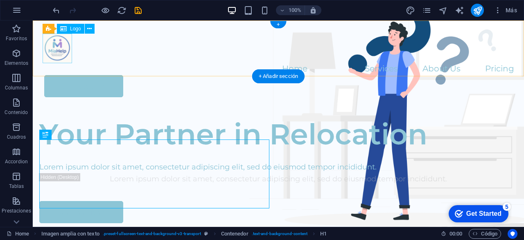
click at [61, 54] on div at bounding box center [279, 48] width 472 height 29
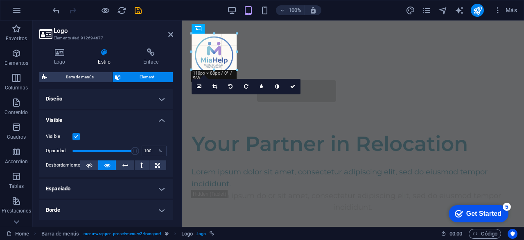
drag, startPoint x: 217, startPoint y: 34, endPoint x: 238, endPoint y: 27, distance: 22.8
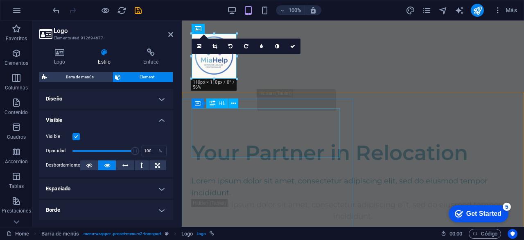
click at [247, 141] on div "Your Partner in Relocation" at bounding box center [353, 153] width 323 height 25
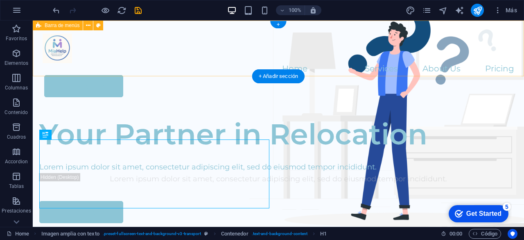
click at [111, 66] on div "Home Services About Us Pricing Contact Us" at bounding box center [279, 65] width 492 height 90
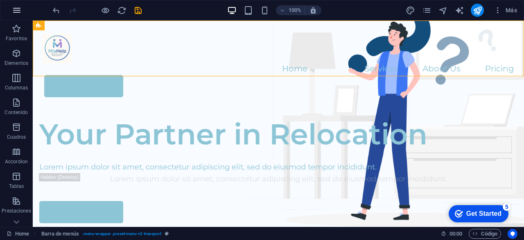
click at [15, 10] on icon "button" at bounding box center [17, 10] width 10 height 10
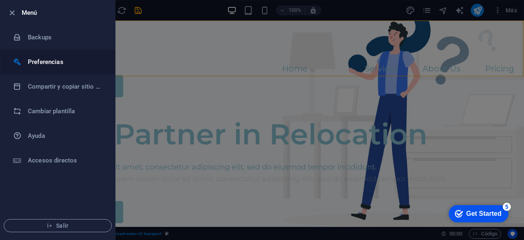
click at [44, 64] on h6 "Preferencias" at bounding box center [66, 62] width 76 height 10
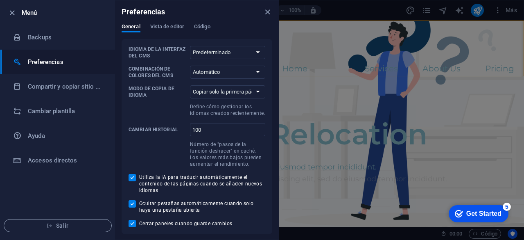
click at [51, 59] on h6 "Preferencias" at bounding box center [66, 62] width 76 height 10
click at [207, 27] on span "Código" at bounding box center [202, 27] width 16 height 11
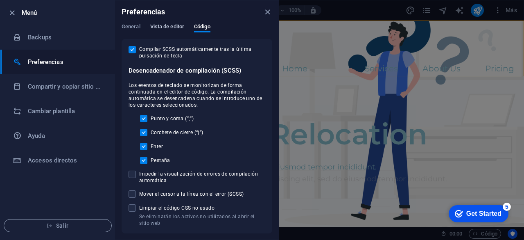
click at [181, 28] on span "Vista de editor" at bounding box center [167, 27] width 34 height 11
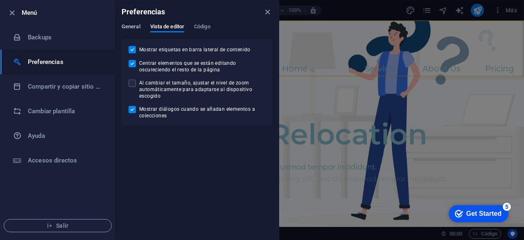
click at [136, 23] on span "General" at bounding box center [131, 27] width 19 height 11
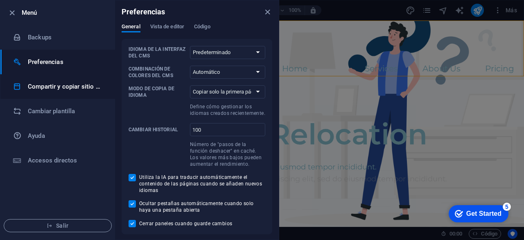
click at [46, 87] on h6 "Compartir y copiar sitio web" at bounding box center [66, 87] width 76 height 10
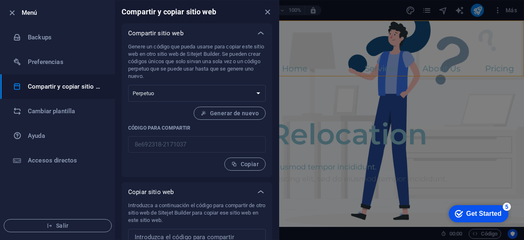
scroll to position [30, 0]
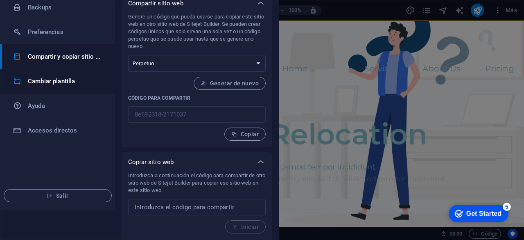
click at [60, 81] on h6 "Cambiar plantilla" at bounding box center [66, 81] width 76 height 10
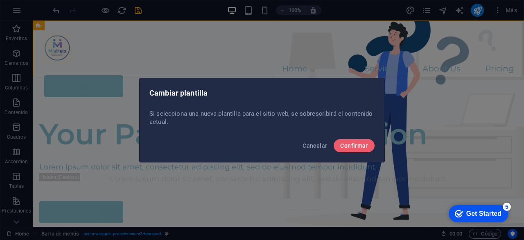
scroll to position [0, 0]
click at [353, 144] on span "Confirmar" at bounding box center [354, 145] width 28 height 7
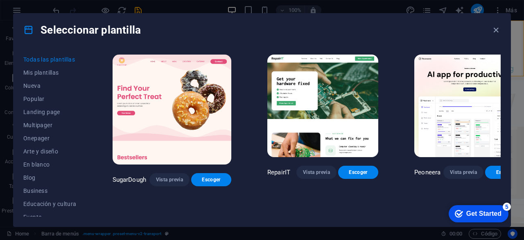
drag, startPoint x: 502, startPoint y: 56, endPoint x: 501, endPoint y: 74, distance: 18.0
click at [501, 74] on div "Todas las plantillas Mis plantillas Nueva Popular Landing page Multipager Onepa…" at bounding box center [262, 136] width 497 height 180
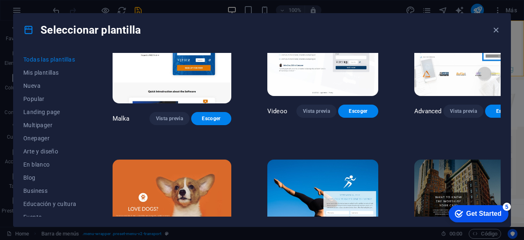
scroll to position [7881, 0]
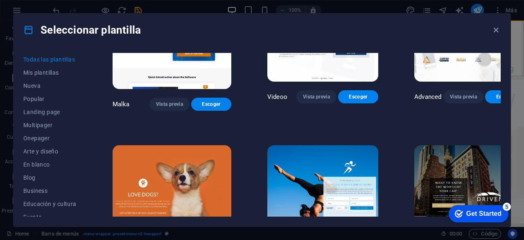
click at [503, 125] on div "Todas las plantillas Mis plantillas Nueva Popular Landing page Multipager Onepa…" at bounding box center [262, 136] width 497 height 180
drag, startPoint x: 511, startPoint y: 127, endPoint x: 512, endPoint y: 165, distance: 38.1
click at [512, 165] on div "Seleccionar plantilla Todas las plantillas Mis plantillas Nueva Popular Landing…" at bounding box center [262, 120] width 524 height 240
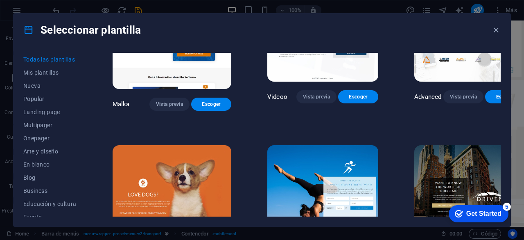
click at [511, 83] on div "Seleccionar plantilla Todas las plantillas Mis plantillas Nueva Popular Landing…" at bounding box center [262, 120] width 524 height 240
drag, startPoint x: 511, startPoint y: 83, endPoint x: 510, endPoint y: 127, distance: 43.5
click at [510, 127] on div "Seleccionar plantilla Todas las plantillas Mis plantillas Nueva Popular Landing…" at bounding box center [262, 120] width 524 height 240
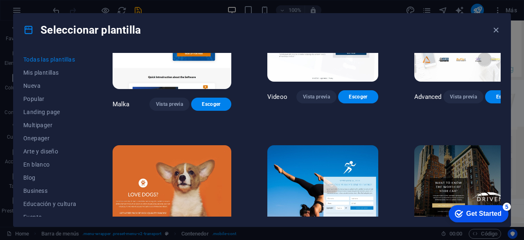
click at [504, 141] on div "Todas las plantillas Mis plantillas Nueva Popular Landing page Multipager Onepa…" at bounding box center [262, 136] width 497 height 180
click at [504, 136] on div "Todas las plantillas Mis plantillas Nueva Popular Landing page Multipager Onepa…" at bounding box center [262, 136] width 497 height 180
drag, startPoint x: 513, startPoint y: 49, endPoint x: 511, endPoint y: 63, distance: 14.0
click at [511, 63] on div "Seleccionar plantilla Todas las plantillas Mis plantillas Nueva Popular Landing…" at bounding box center [262, 120] width 524 height 240
drag, startPoint x: 514, startPoint y: 52, endPoint x: 512, endPoint y: 66, distance: 14.1
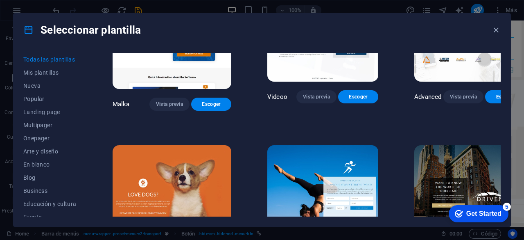
click at [512, 66] on div "Seleccionar plantilla Todas las plantillas Mis plantillas Nueva Popular Landing…" at bounding box center [262, 120] width 524 height 240
click at [504, 93] on div "Todas las plantillas Mis plantillas Nueva Popular Landing page Multipager Onepa…" at bounding box center [262, 136] width 497 height 180
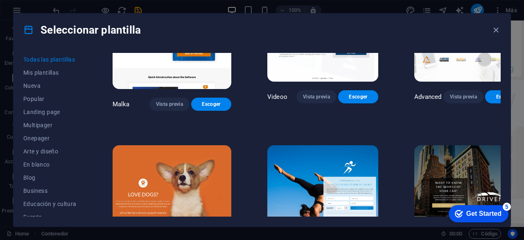
drag, startPoint x: 515, startPoint y: 48, endPoint x: 516, endPoint y: 67, distance: 18.5
click at [516, 67] on div "Seleccionar plantilla Todas las plantillas Mis plantillas Nueva Popular Landing…" at bounding box center [262, 120] width 524 height 240
click at [507, 60] on div "Todas las plantillas Mis plantillas Nueva Popular Landing page Multipager Onepa…" at bounding box center [262, 136] width 497 height 180
drag, startPoint x: 510, startPoint y: 77, endPoint x: 447, endPoint y: 259, distance: 192.0
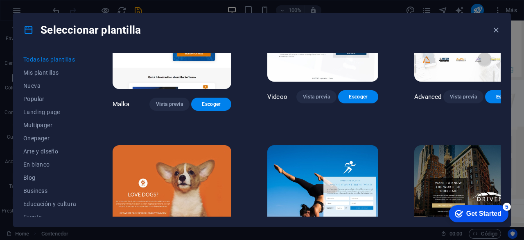
click at [447, 239] on html "MiaHelp Home Favoritos Elementos Columnas Contenido [PERSON_NAME] Accordion Tab…" at bounding box center [262, 120] width 524 height 240
drag, startPoint x: 88, startPoint y: 127, endPoint x: 86, endPoint y: 141, distance: 14.0
click at [86, 141] on div "Todas las plantillas Mis plantillas Nueva Popular Landing page Multipager Onepa…" at bounding box center [262, 136] width 497 height 180
drag, startPoint x: 88, startPoint y: 132, endPoint x: 101, endPoint y: 198, distance: 67.3
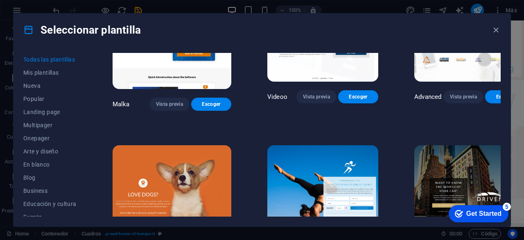
click at [101, 198] on div "Todas las plantillas Mis plantillas Nueva Popular Landing page Multipager Onepa…" at bounding box center [262, 136] width 497 height 180
click at [106, 175] on div "Todas las plantillas Mis plantillas Nueva Popular Landing page Multipager Onepa…" at bounding box center [262, 136] width 497 height 180
drag, startPoint x: 514, startPoint y: 47, endPoint x: 516, endPoint y: 90, distance: 43.1
click at [516, 90] on div "Seleccionar plantilla Todas las plantillas Mis plantillas Nueva Popular Landing…" at bounding box center [262, 120] width 524 height 240
